Goal: Navigation & Orientation: Find specific page/section

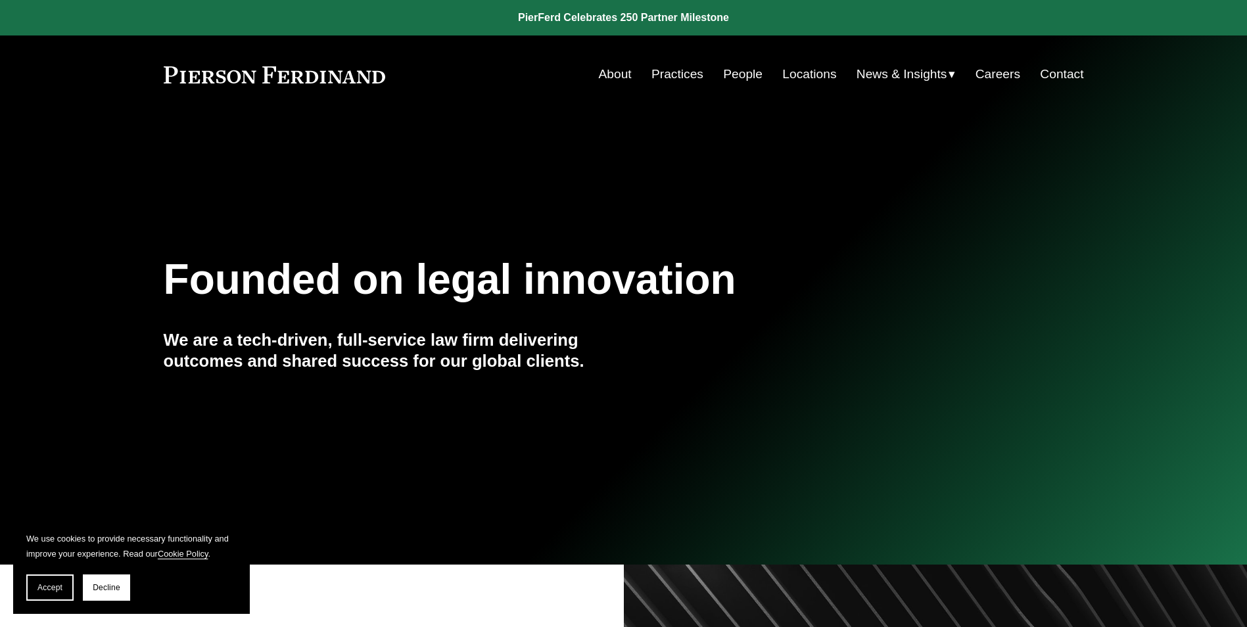
click at [802, 79] on link "Locations" at bounding box center [809, 74] width 54 height 25
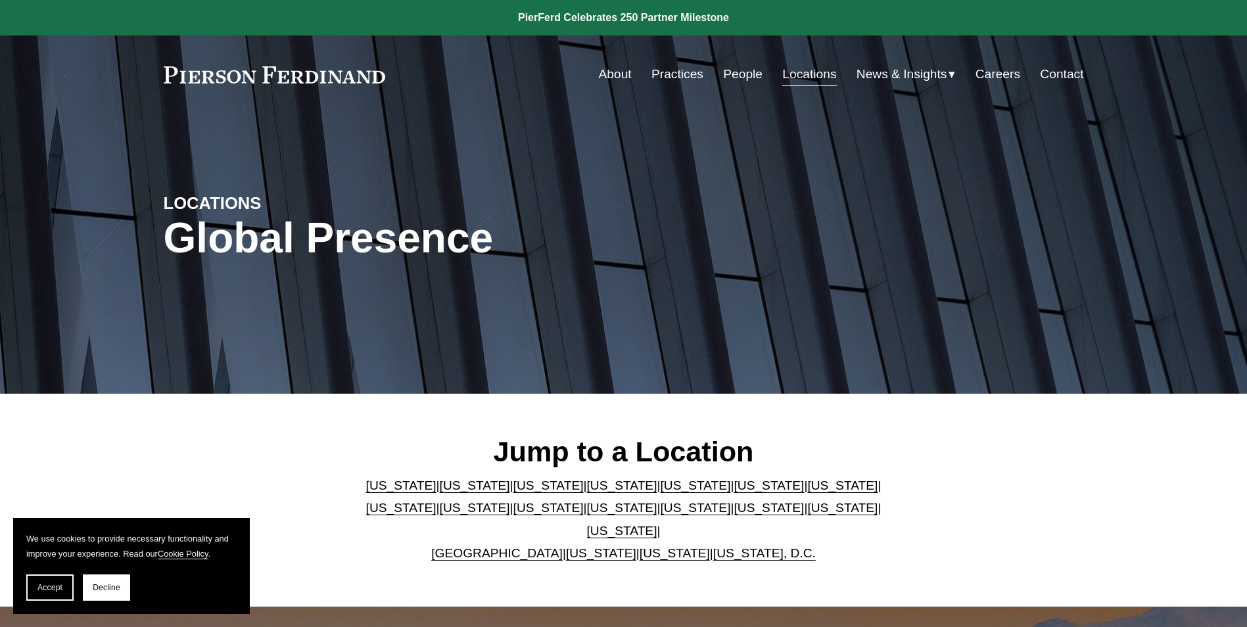
click at [451, 492] on link "California" at bounding box center [475, 485] width 70 height 14
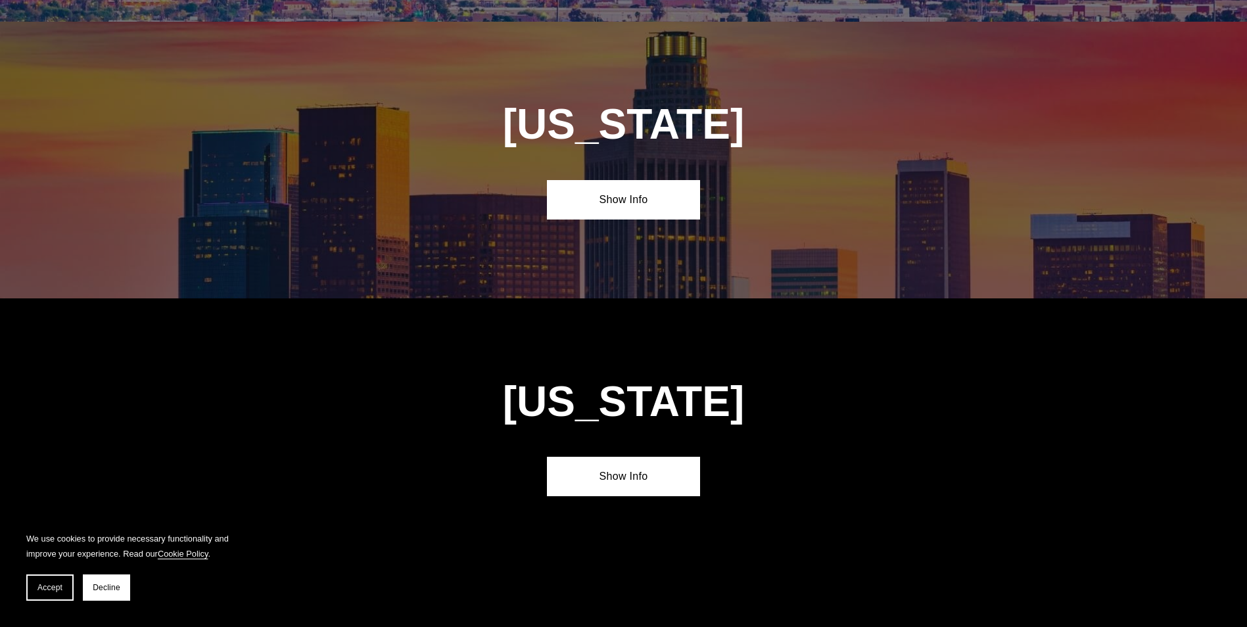
scroll to position [878, 0]
